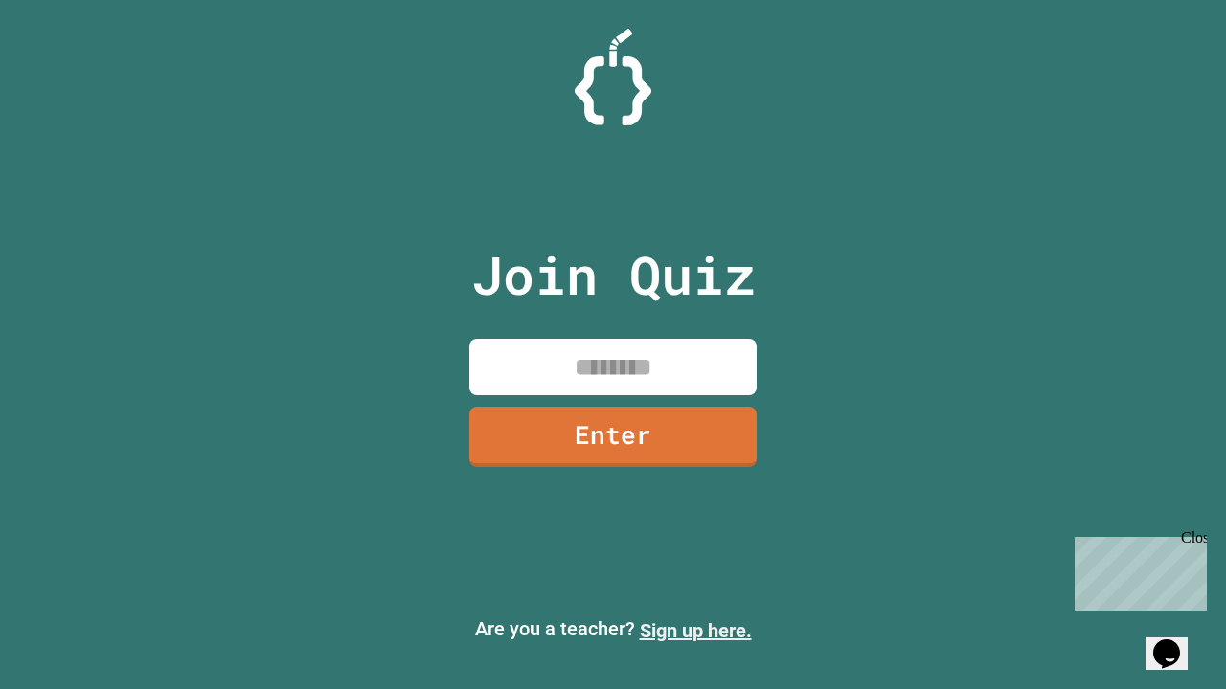
click at [695, 631] on link "Sign up here." at bounding box center [696, 631] width 112 height 23
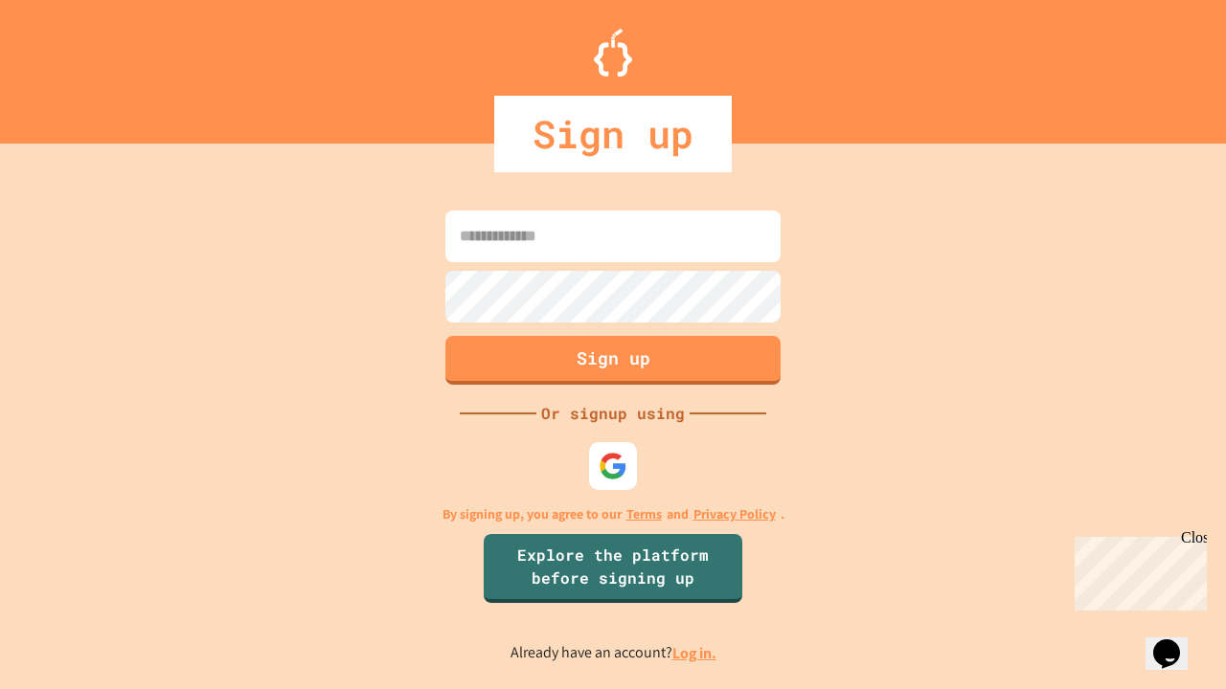
click at [695, 653] on link "Log in." at bounding box center [694, 654] width 44 height 20
